Goal: Navigation & Orientation: Go to known website

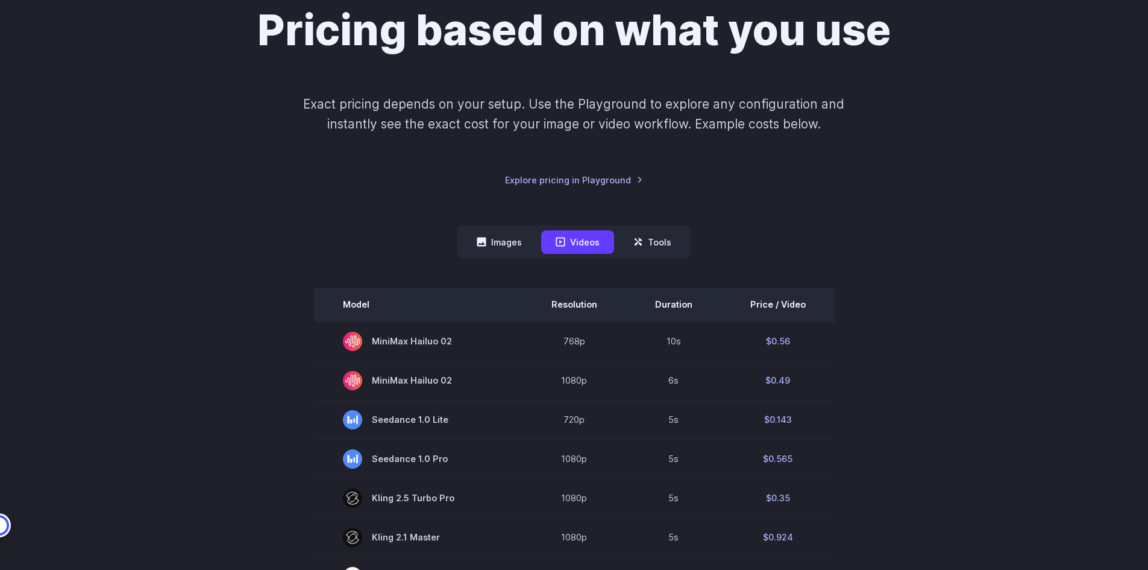
scroll to position [241, 0]
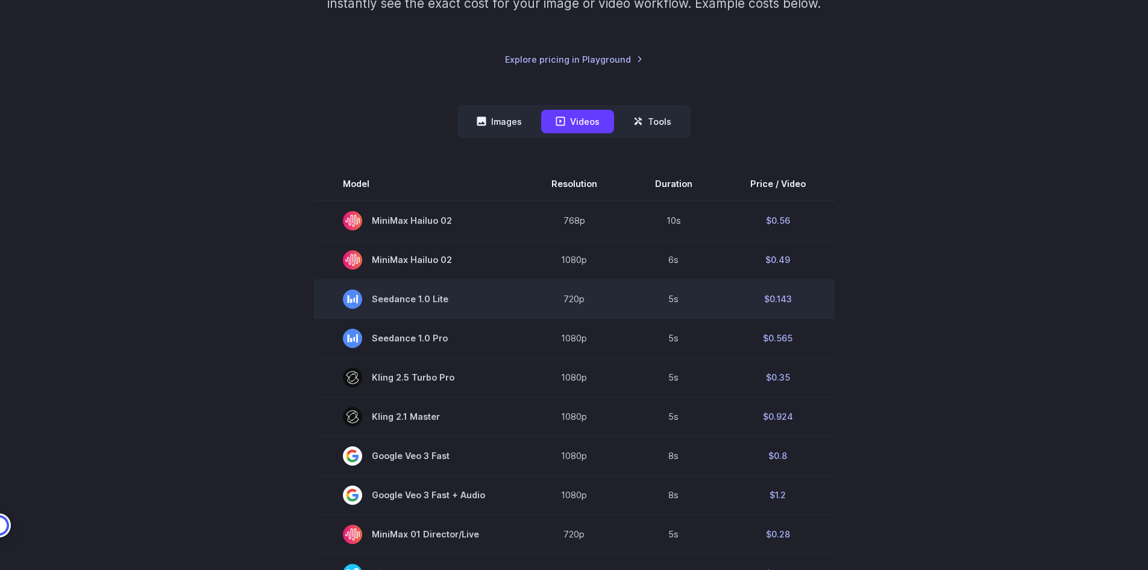
click at [404, 302] on span "Seedance 1.0 Lite" at bounding box center [418, 298] width 151 height 19
click at [401, 301] on span "Seedance 1.0 Lite" at bounding box center [418, 298] width 151 height 19
click at [401, 300] on span "Seedance 1.0 Lite" at bounding box center [418, 298] width 151 height 19
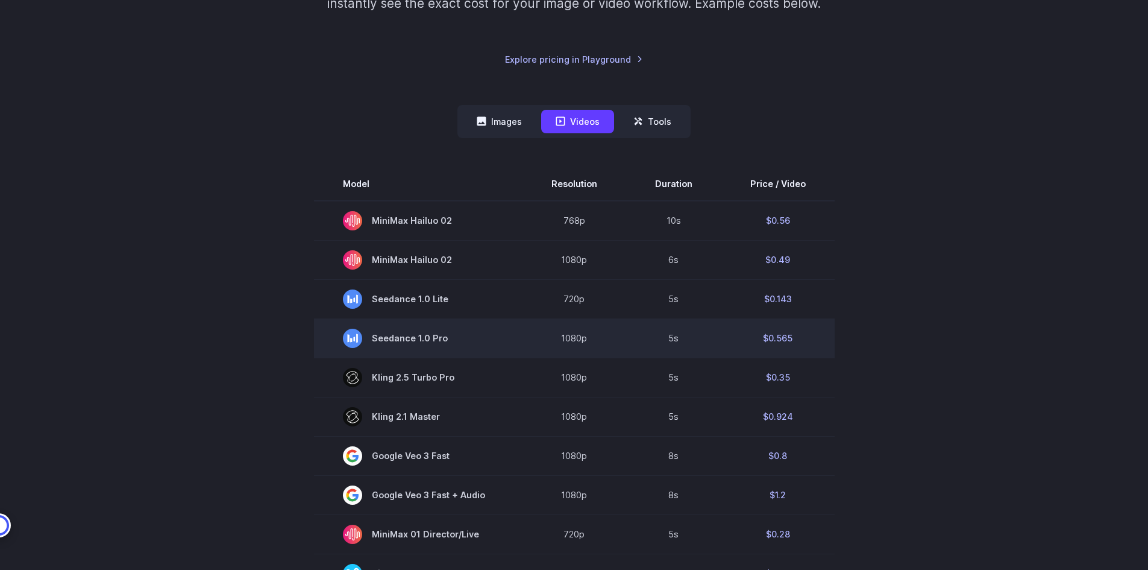
click at [413, 344] on span "Seedance 1.0 Pro" at bounding box center [418, 338] width 151 height 19
click at [395, 336] on span "Seedance 1.0 Pro" at bounding box center [418, 338] width 151 height 19
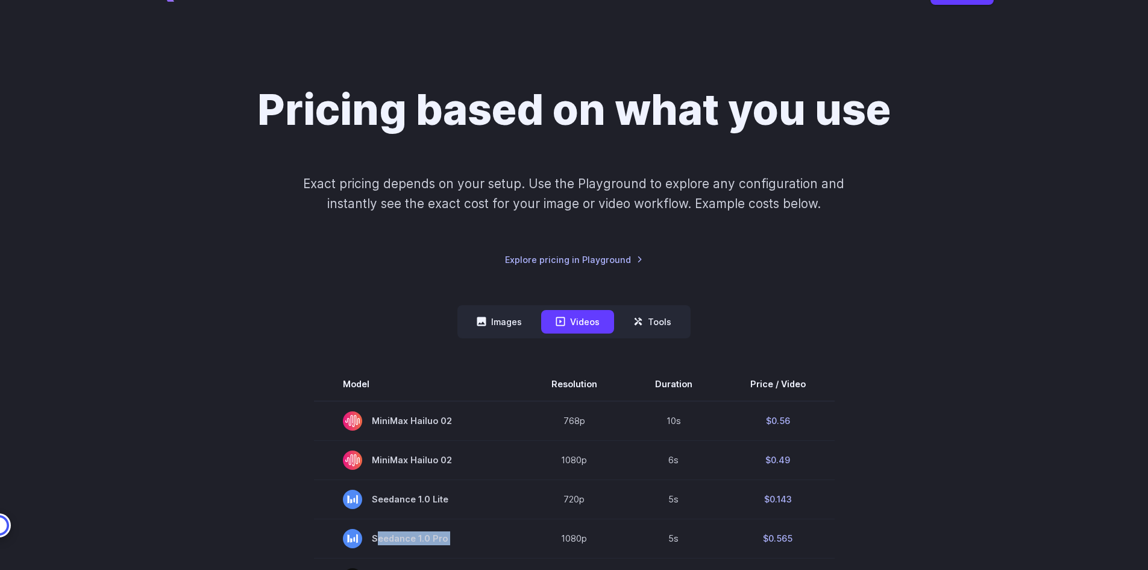
scroll to position [0, 0]
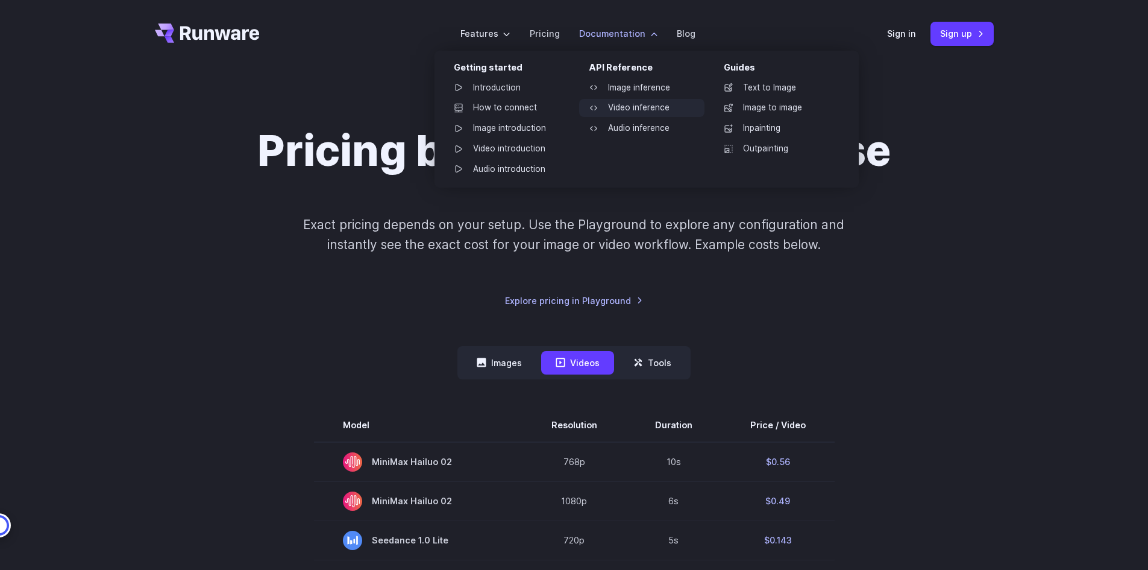
click at [644, 109] on link "Video inference" at bounding box center [641, 108] width 125 height 18
click at [646, 128] on link "Audio inference" at bounding box center [641, 128] width 125 height 18
click at [634, 84] on link "Image inference" at bounding box center [641, 88] width 125 height 18
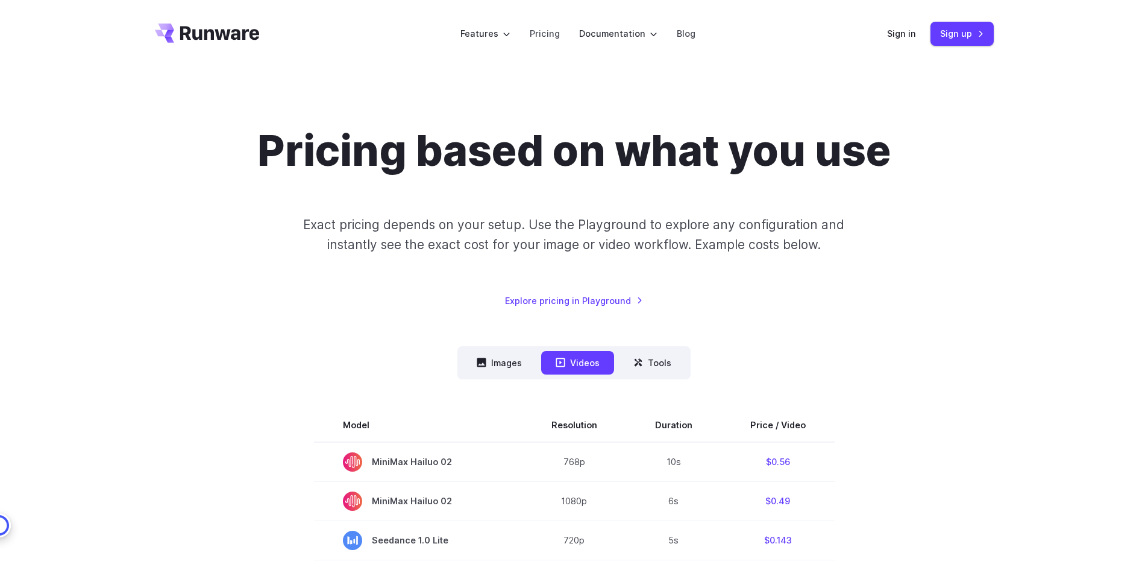
click at [452, 266] on div "Pricing based on what you use Exact pricing depends on your setup. Use the Play…" at bounding box center [574, 216] width 839 height 182
